Goal: Use online tool/utility

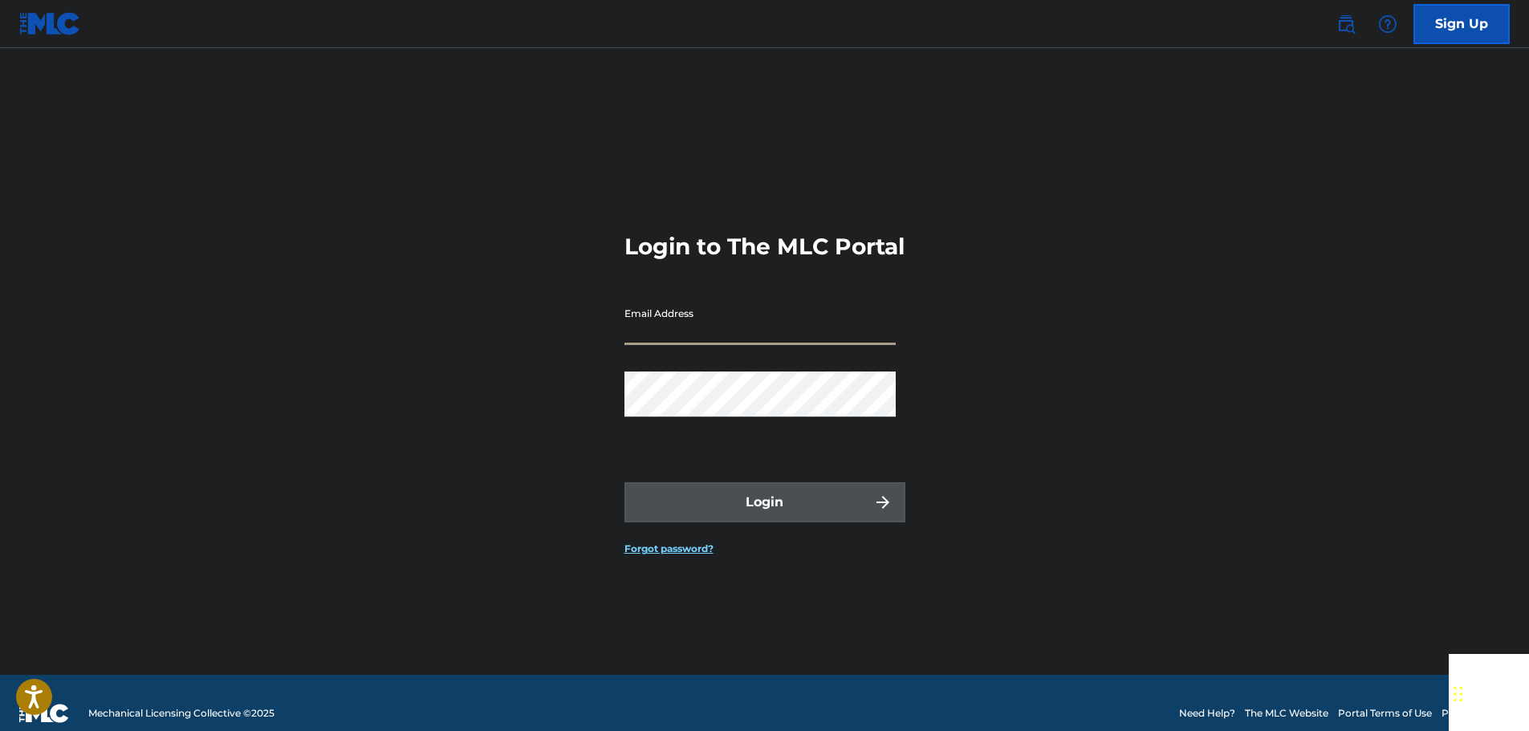
type input "[EMAIL_ADDRESS][DOMAIN_NAME]"
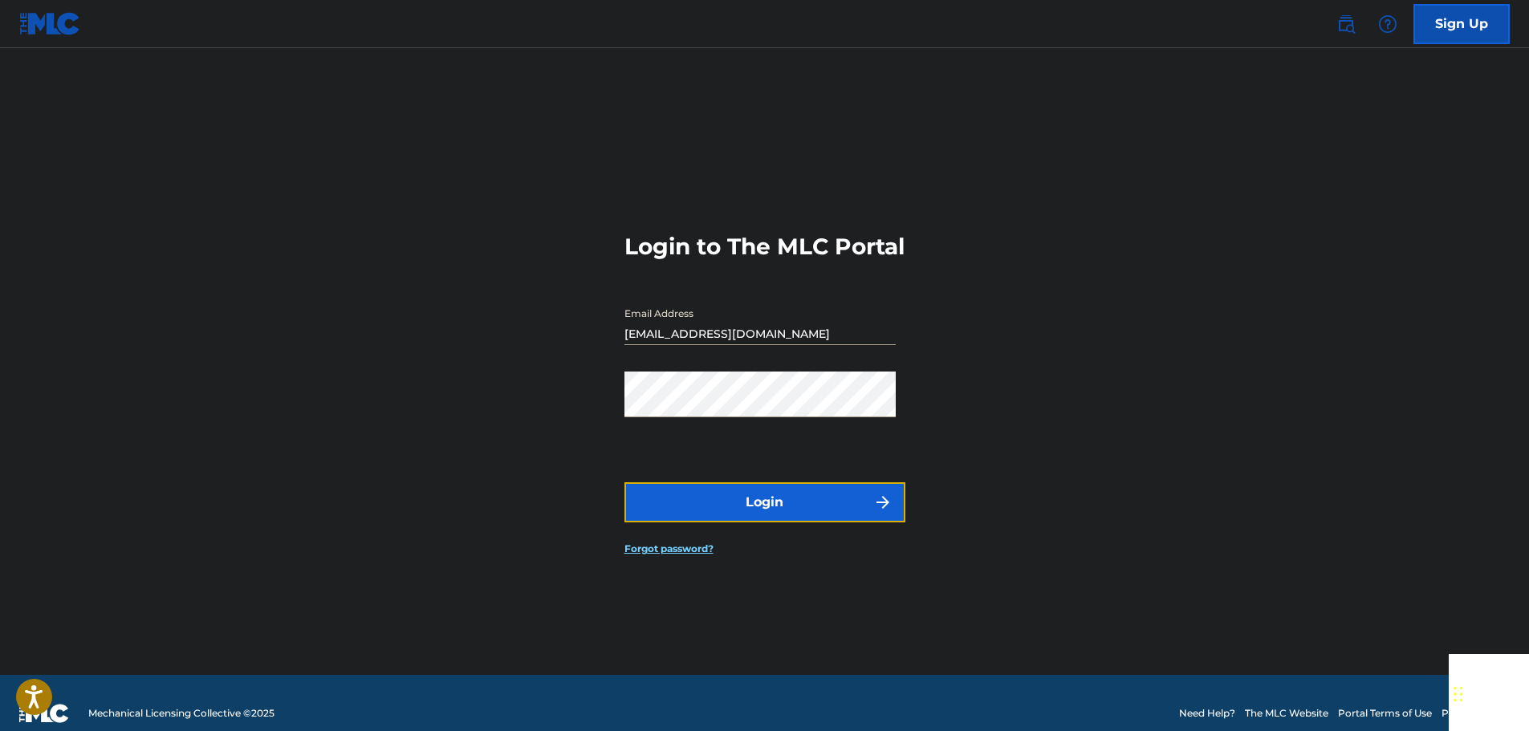
click at [756, 505] on button "Login" at bounding box center [764, 502] width 281 height 40
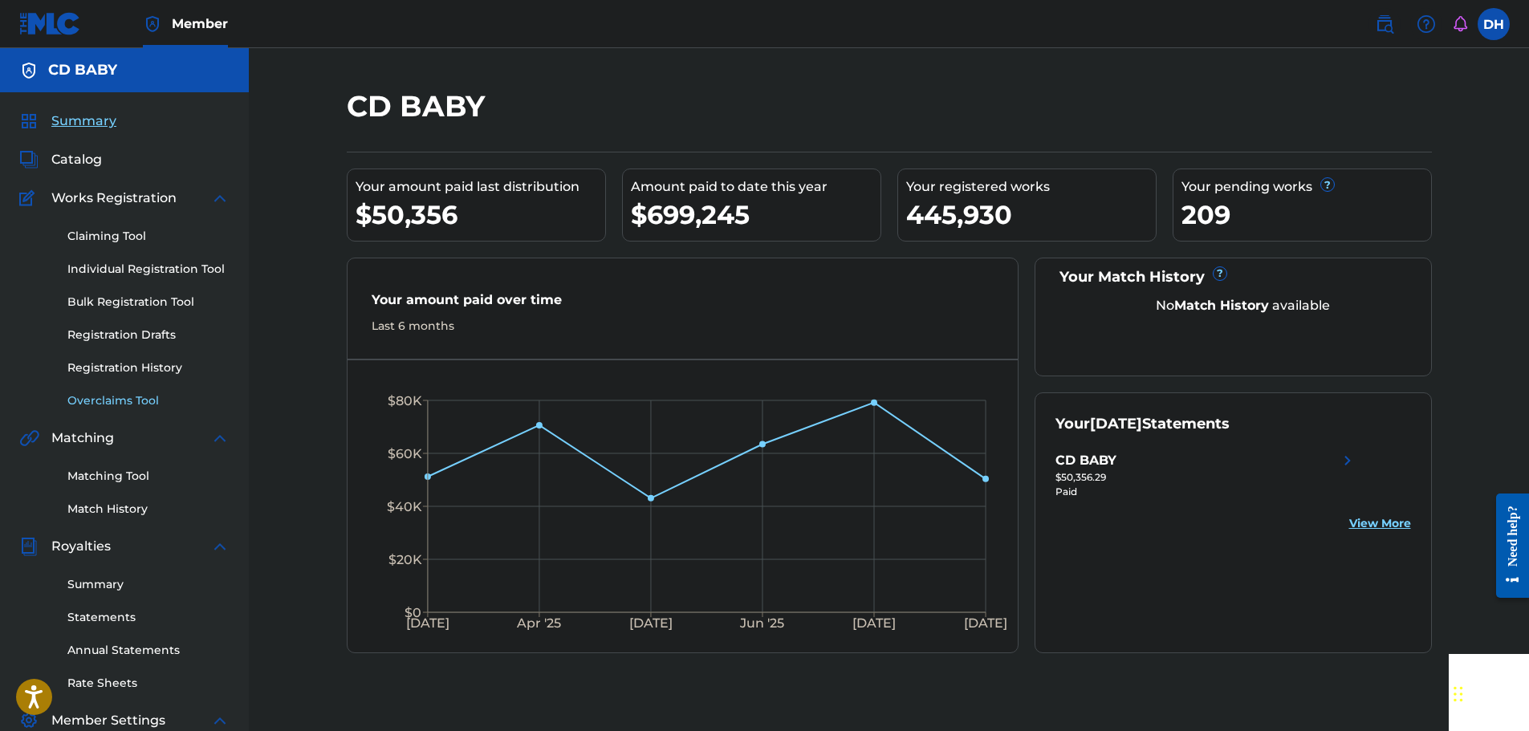
click at [112, 403] on link "Overclaims Tool" at bounding box center [148, 400] width 162 height 17
